Goal: Task Accomplishment & Management: Complete application form

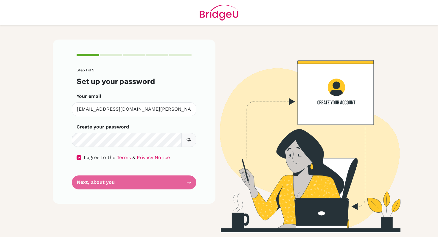
click at [190, 183] on form "Step 1 of 5 Set up your password Your email [EMAIL_ADDRESS][DOMAIN_NAME][PERSON…" at bounding box center [134, 129] width 115 height 122
click at [161, 183] on form "Step 1 of 5 Set up your password Your email [EMAIL_ADDRESS][DOMAIN_NAME][PERSON…" at bounding box center [134, 128] width 115 height 121
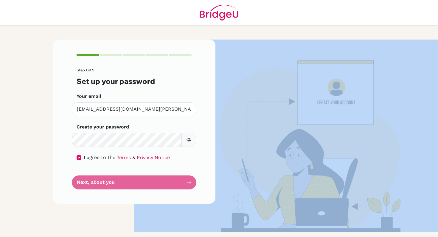
drag, startPoint x: 161, startPoint y: 183, endPoint x: 105, endPoint y: 183, distance: 55.7
click at [161, 183] on form "Step 1 of 5 Set up your password Your email [EMAIL_ADDRESS][DOMAIN_NAME][PERSON…" at bounding box center [134, 128] width 115 height 121
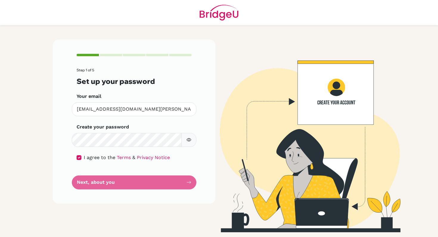
click at [103, 183] on form "Step 1 of 5 Set up your password Your email [EMAIL_ADDRESS][DOMAIN_NAME][PERSON…" at bounding box center [134, 128] width 115 height 121
click at [90, 184] on form "Step 1 of 5 Set up your password Your email [EMAIL_ADDRESS][DOMAIN_NAME][PERSON…" at bounding box center [134, 128] width 115 height 121
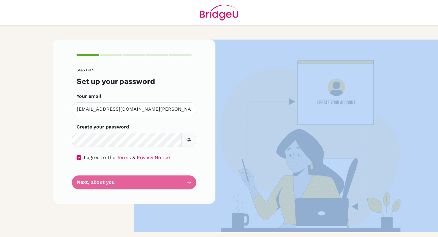
click at [90, 184] on form "Step 1 of 5 Set up your password Your email [EMAIL_ADDRESS][DOMAIN_NAME][PERSON…" at bounding box center [134, 128] width 115 height 121
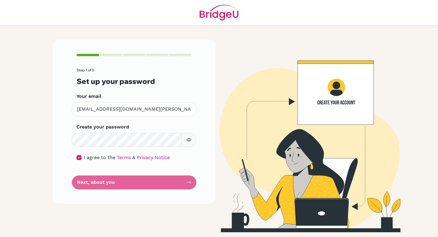
click at [119, 185] on form "Step 1 of 5 Set up your password Your email [EMAIL_ADDRESS][DOMAIN_NAME][PERSON…" at bounding box center [134, 128] width 115 height 121
click at [117, 189] on form "Step 1 of 5 Set up your password Your email [EMAIL_ADDRESS][DOMAIN_NAME][PERSON…" at bounding box center [134, 128] width 115 height 121
click at [116, 178] on form "Step 1 of 5 Set up your password Your email [EMAIL_ADDRESS][DOMAIN_NAME][PERSON…" at bounding box center [134, 128] width 115 height 121
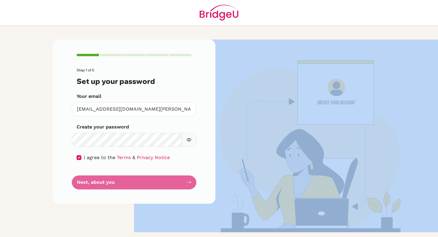
click at [116, 178] on form "Step 1 of 5 Set up your password Your email [EMAIL_ADDRESS][DOMAIN_NAME][PERSON…" at bounding box center [134, 128] width 115 height 121
click at [286, 185] on img at bounding box center [304, 136] width 340 height 193
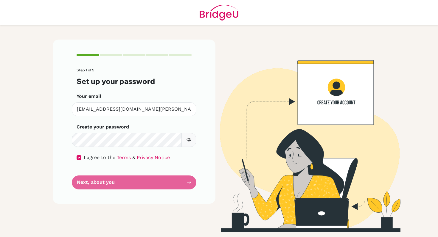
click at [207, 80] on div "Step 1 of 5 Set up your password Your email [EMAIL_ADDRESS][DOMAIN_NAME][PERSON…" at bounding box center [134, 122] width 163 height 164
click at [187, 183] on form "Step 1 of 5 Set up your password Your email [EMAIL_ADDRESS][DOMAIN_NAME][PERSON…" at bounding box center [134, 128] width 115 height 121
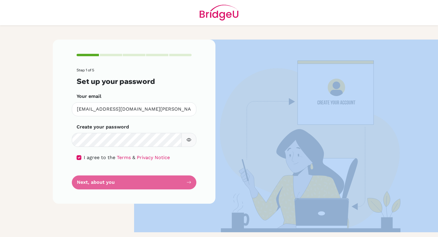
click at [187, 183] on form "Step 1 of 5 Set up your password Your email [EMAIL_ADDRESS][DOMAIN_NAME][PERSON…" at bounding box center [134, 128] width 115 height 121
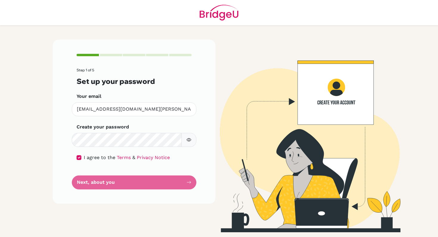
click at [152, 172] on form "Step 1 of 5 Set up your password Your email [EMAIL_ADDRESS][DOMAIN_NAME][PERSON…" at bounding box center [134, 128] width 115 height 121
click at [129, 181] on form "Step 1 of 5 Set up your password Your email [EMAIL_ADDRESS][DOMAIN_NAME][PERSON…" at bounding box center [134, 128] width 115 height 121
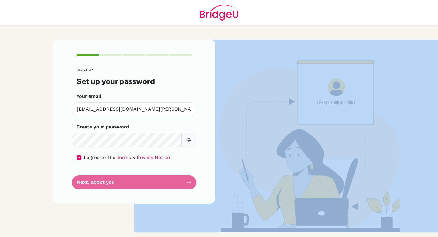
click at [129, 181] on form "Step 1 of 5 Set up your password Your email [EMAIL_ADDRESS][DOMAIN_NAME][PERSON…" at bounding box center [134, 128] width 115 height 121
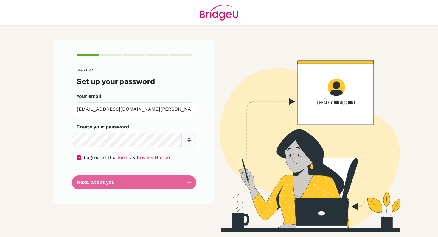
click at [196, 173] on div "Step 1 of 5 Set up your password Your email [EMAIL_ADDRESS][DOMAIN_NAME][PERSON…" at bounding box center [134, 122] width 163 height 164
click at [188, 180] on form "Step 1 of 5 Set up your password Your email [EMAIL_ADDRESS][DOMAIN_NAME][PERSON…" at bounding box center [134, 128] width 115 height 121
click at [187, 183] on form "Step 1 of 5 Set up your password Your email [EMAIL_ADDRESS][DOMAIN_NAME][PERSON…" at bounding box center [134, 128] width 115 height 121
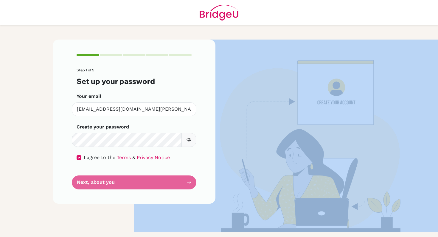
click at [187, 183] on form "Step 1 of 5 Set up your password Your email [EMAIL_ADDRESS][DOMAIN_NAME][PERSON…" at bounding box center [134, 128] width 115 height 121
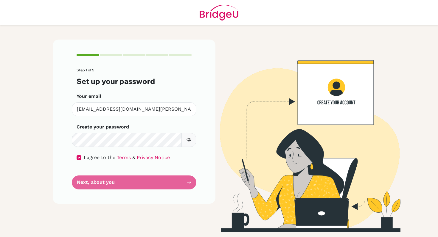
click at [187, 183] on form "Step 1 of 5 Set up your password Your email [EMAIL_ADDRESS][DOMAIN_NAME][PERSON…" at bounding box center [134, 128] width 115 height 121
click at [187, 184] on form "Step 1 of 5 Set up your password Your email [EMAIL_ADDRESS][DOMAIN_NAME][PERSON…" at bounding box center [134, 128] width 115 height 121
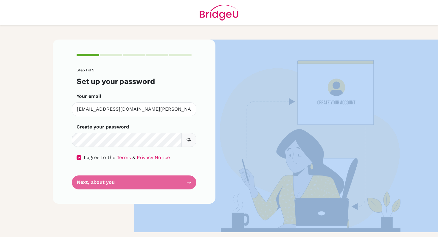
click at [187, 184] on form "Step 1 of 5 Set up your password Your email [EMAIL_ADDRESS][DOMAIN_NAME][PERSON…" at bounding box center [134, 128] width 115 height 121
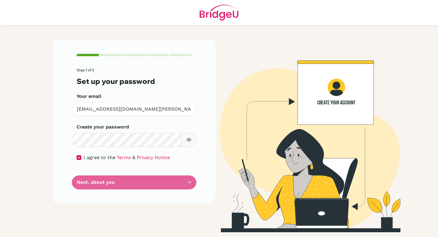
click at [235, 32] on div "Step 1 of 5 Set up your password Your email [EMAIL_ADDRESS][DOMAIN_NAME][PERSON…" at bounding box center [219, 131] width 340 height 212
click at [89, 183] on form "Step 1 of 5 Set up your password Your email [EMAIL_ADDRESS][DOMAIN_NAME][PERSON…" at bounding box center [134, 128] width 115 height 121
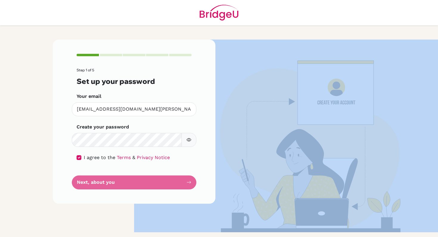
click at [89, 183] on form "Step 1 of 5 Set up your password Your email [EMAIL_ADDRESS][DOMAIN_NAME][PERSON…" at bounding box center [134, 128] width 115 height 121
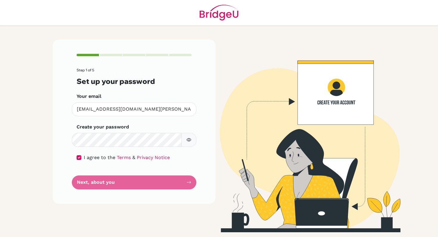
click at [250, 31] on div "Step 1 of 5 Set up your password Your email [EMAIL_ADDRESS][DOMAIN_NAME][PERSON…" at bounding box center [219, 131] width 340 height 212
click at [172, 185] on form "Step 1 of 5 Set up your password Your email [EMAIL_ADDRESS][DOMAIN_NAME][PERSON…" at bounding box center [134, 128] width 115 height 121
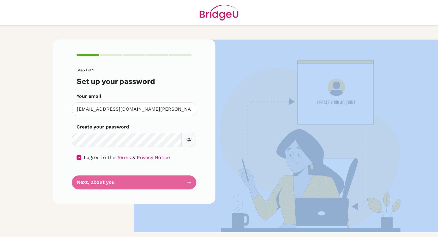
click at [172, 185] on form "Step 1 of 5 Set up your password Your email [EMAIL_ADDRESS][DOMAIN_NAME][PERSON…" at bounding box center [134, 128] width 115 height 121
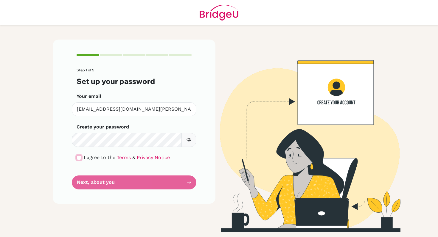
click at [80, 159] on input "checkbox" at bounding box center [79, 158] width 5 height 5
checkbox input "true"
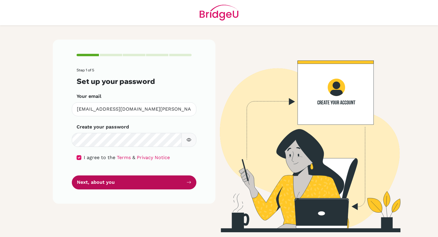
click at [86, 182] on button "Next, about you" at bounding box center [134, 183] width 125 height 14
